Goal: Task Accomplishment & Management: Manage account settings

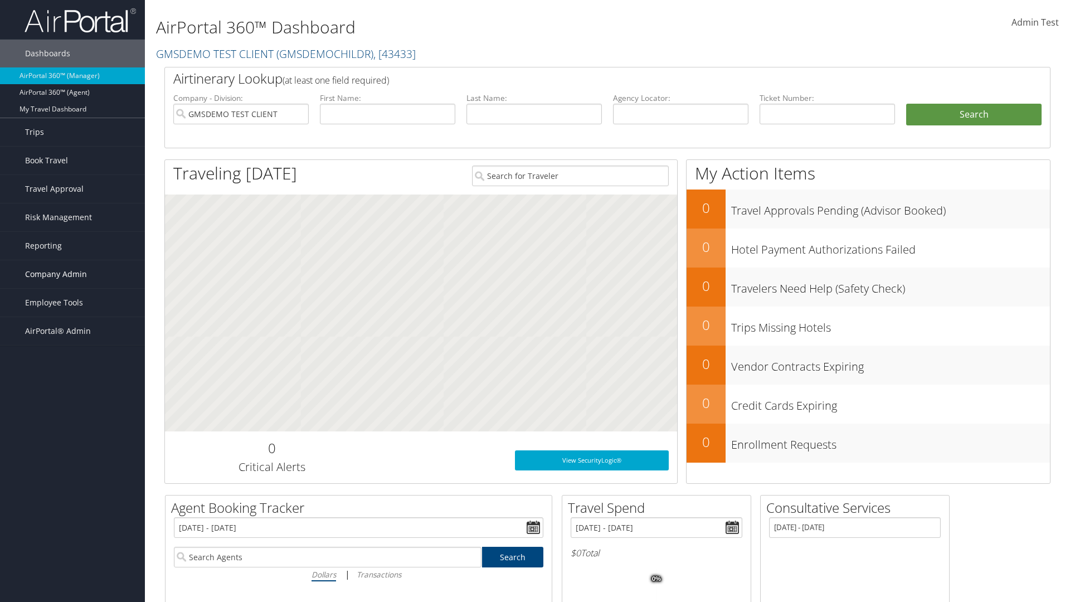
click at [72, 274] on span "Company Admin" at bounding box center [56, 274] width 62 height 28
click at [0, 0] on link "People" at bounding box center [0, 0] width 0 height 0
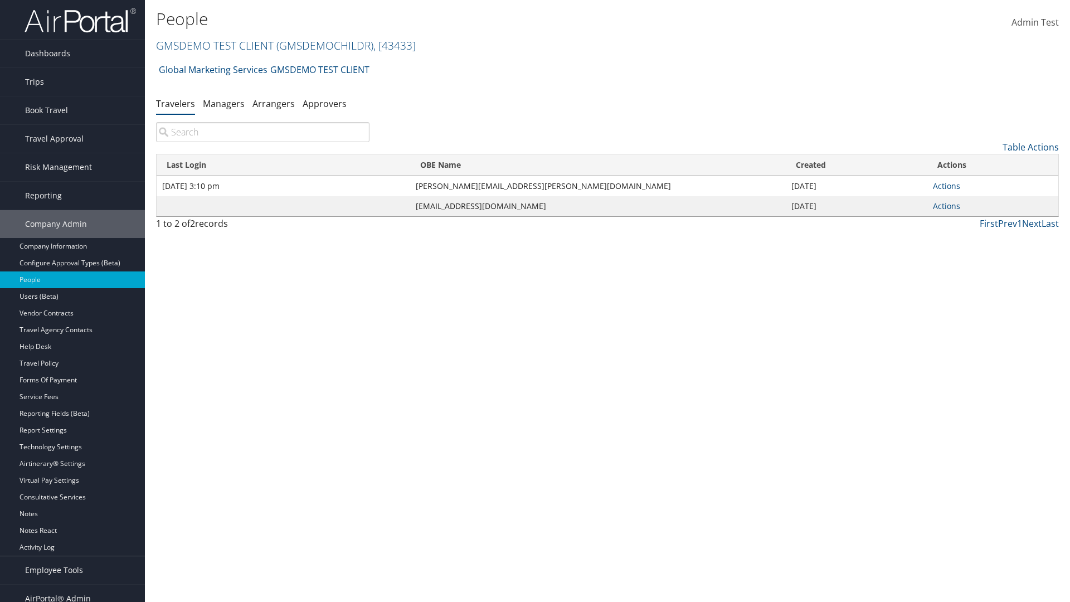
click at [262, 132] on input "search" at bounding box center [262, 132] width 213 height 20
type input "[DATE] 3:10 pm"
